Goal: Task Accomplishment & Management: Complete application form

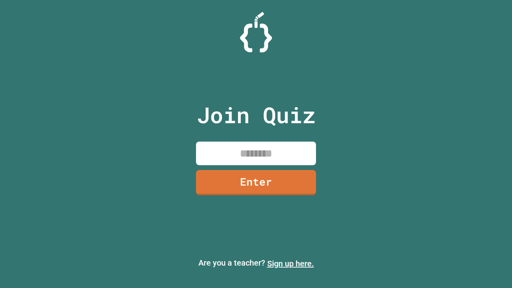
click at [290, 264] on link "Sign up here." at bounding box center [290, 264] width 47 height 10
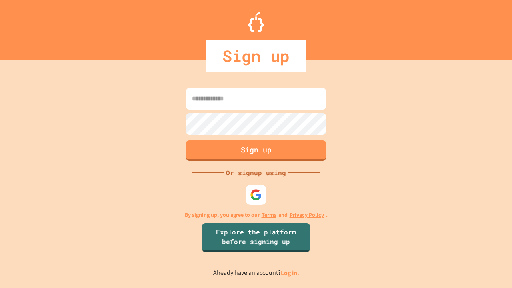
click at [290, 273] on link "Log in." at bounding box center [290, 273] width 18 height 8
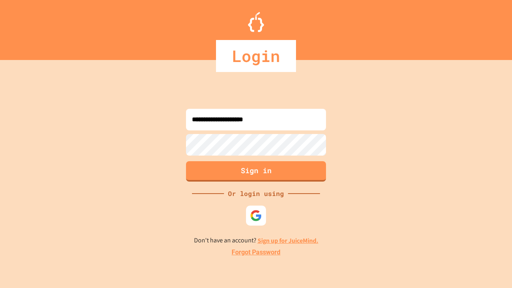
type input "**********"
